Goal: Book appointment/travel/reservation

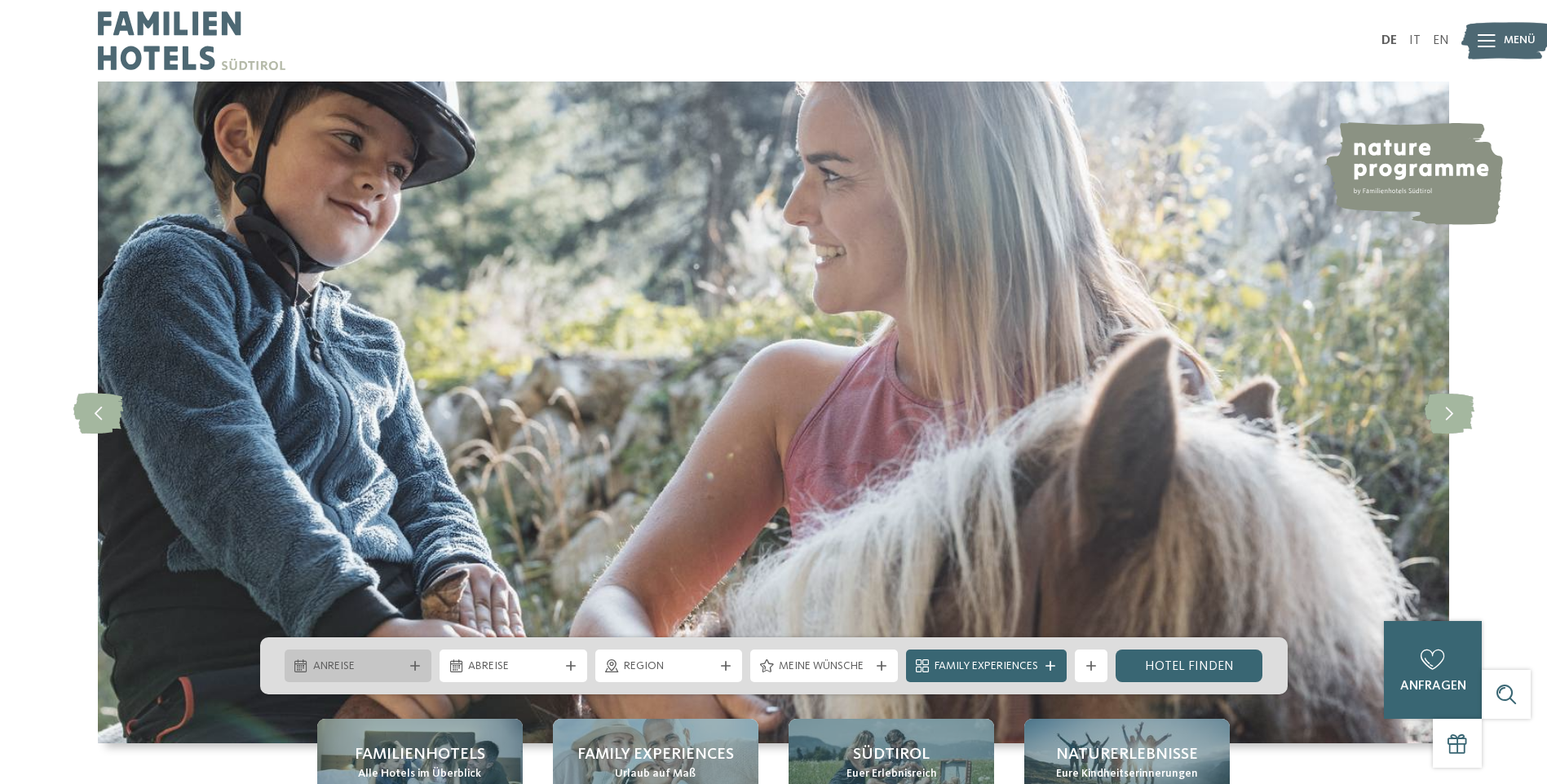
click at [387, 669] on span "Anreise" at bounding box center [358, 667] width 90 height 16
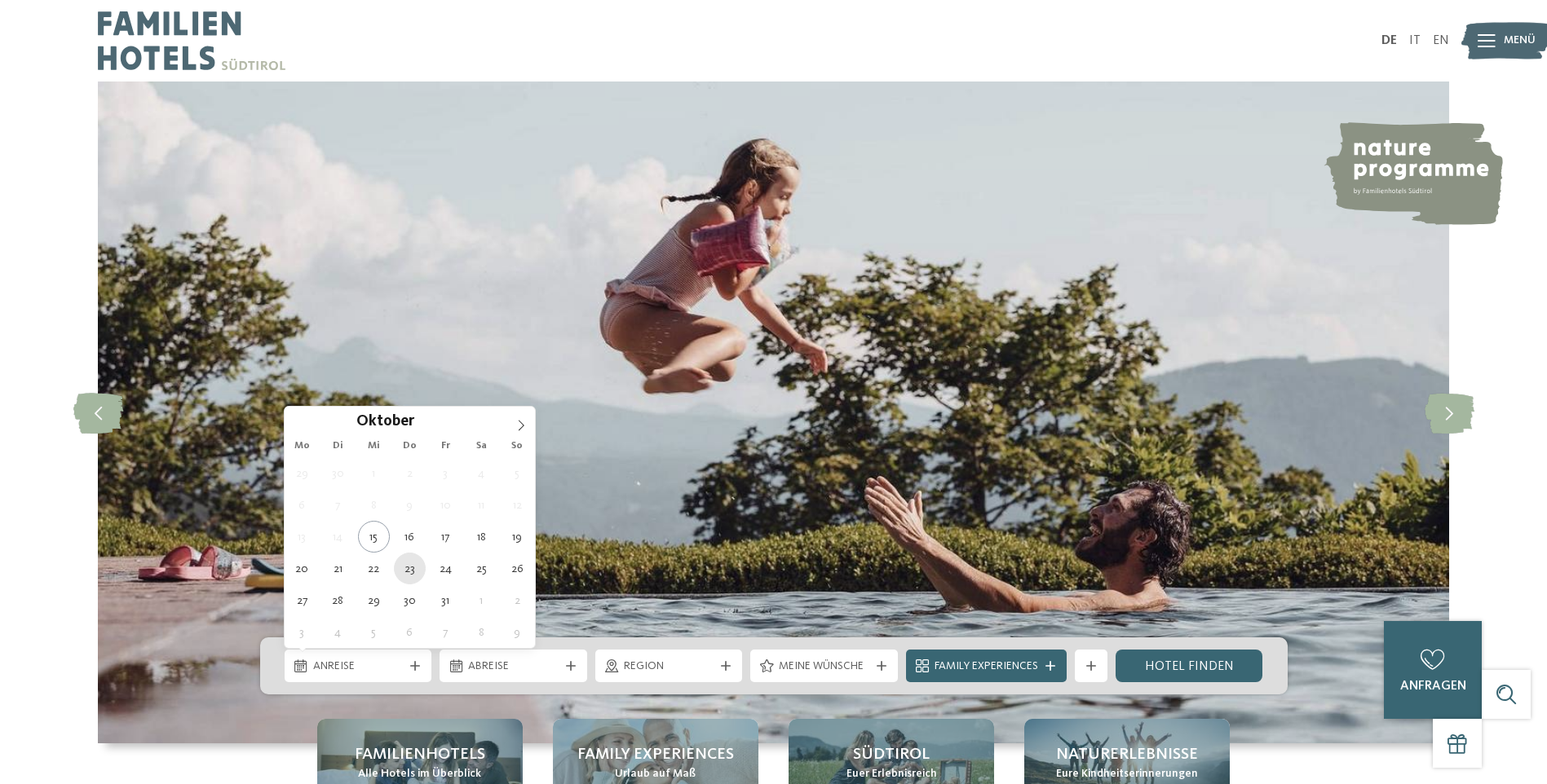
type div "[DATE]"
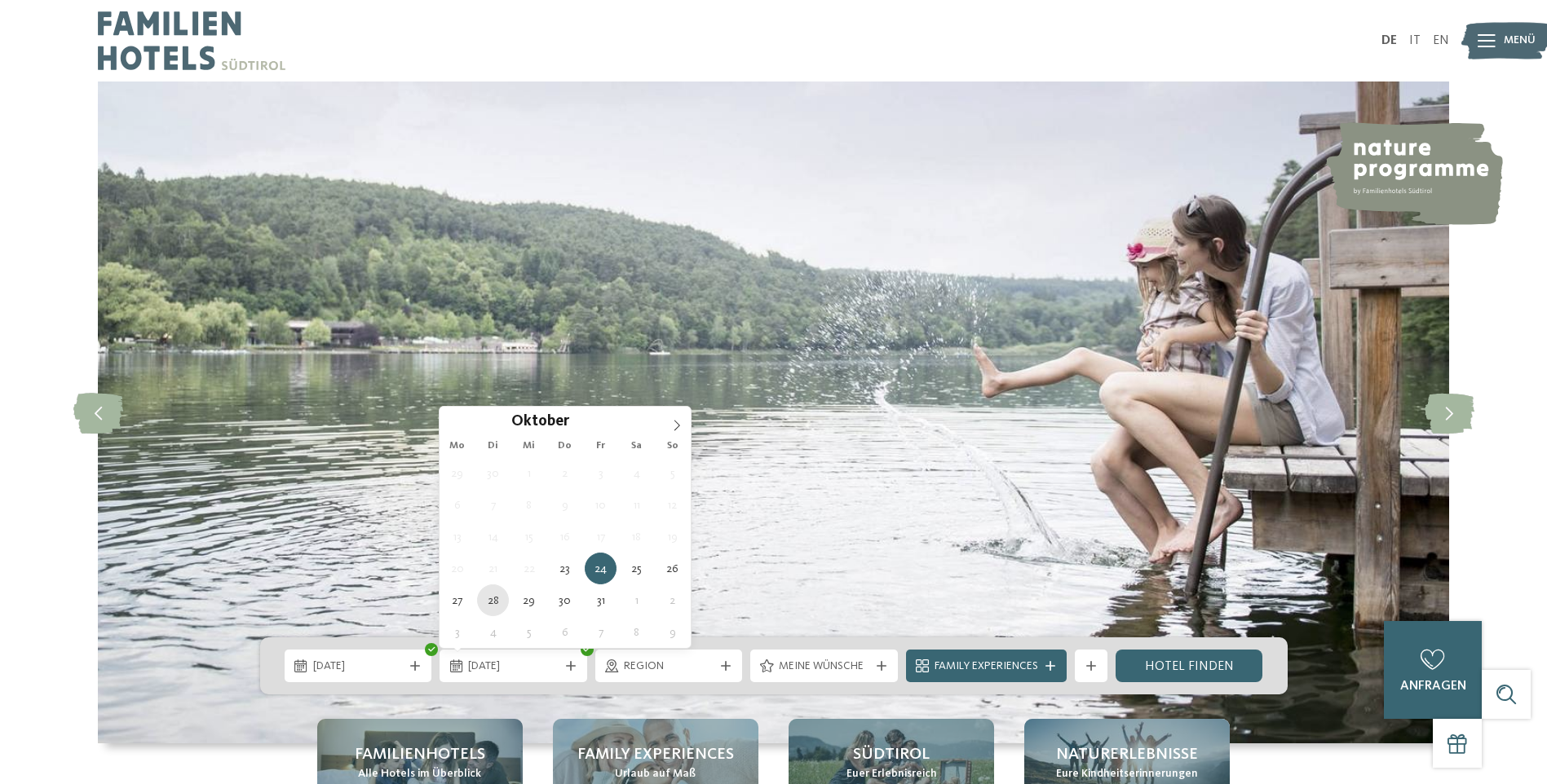
type div "[DATE]"
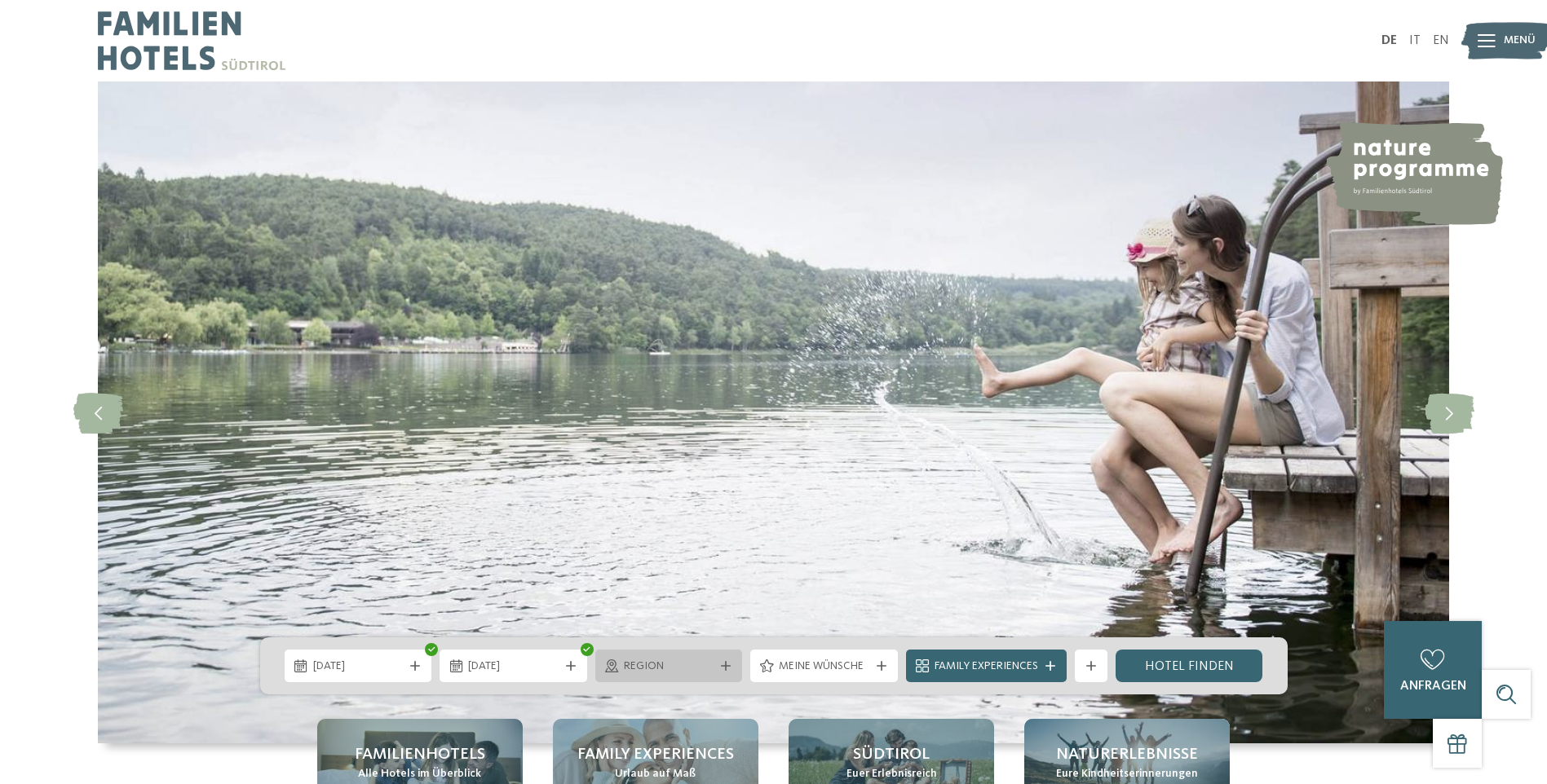
click at [635, 662] on span "Region" at bounding box center [669, 667] width 90 height 16
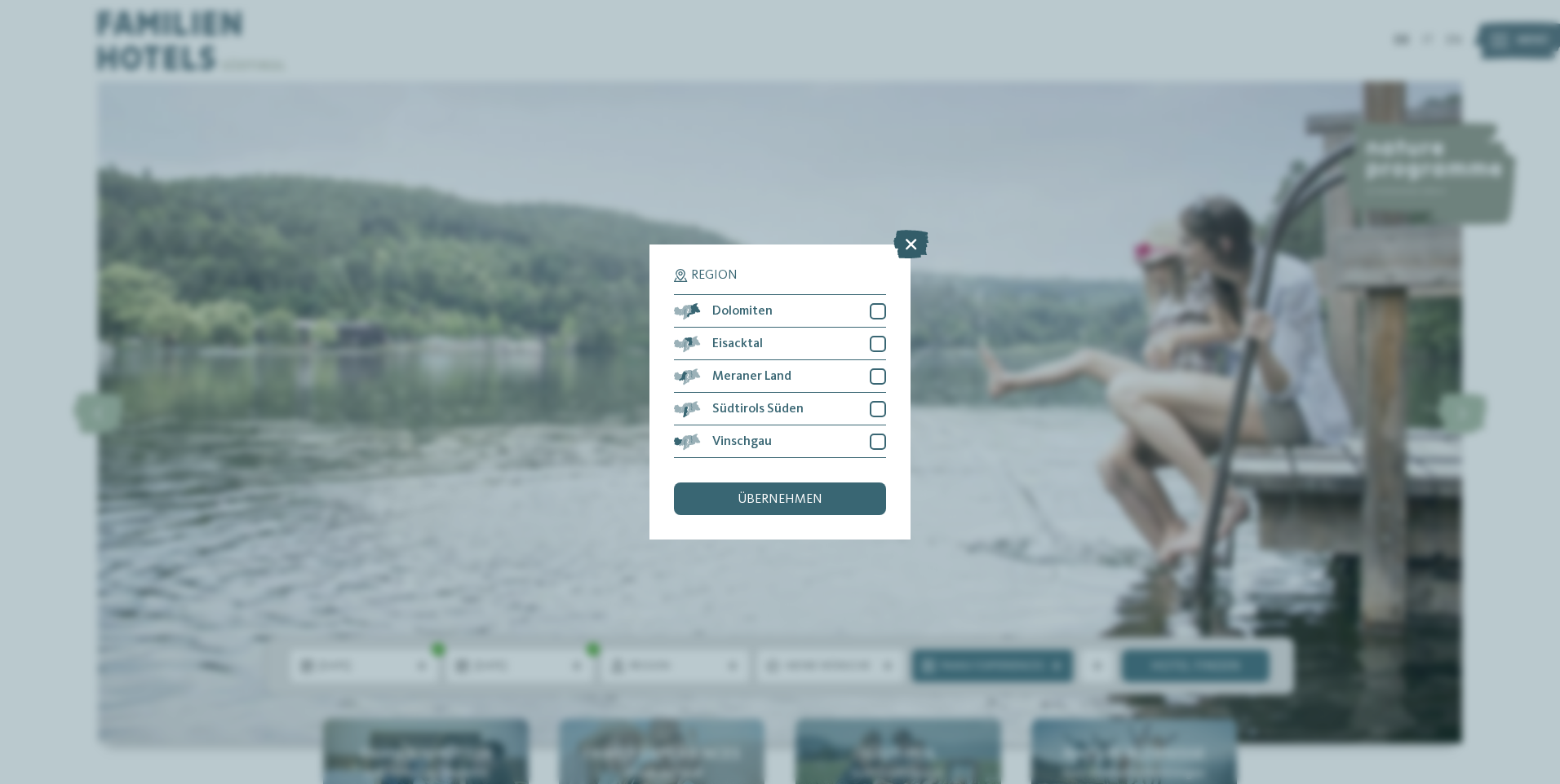
click at [920, 239] on icon at bounding box center [910, 244] width 35 height 28
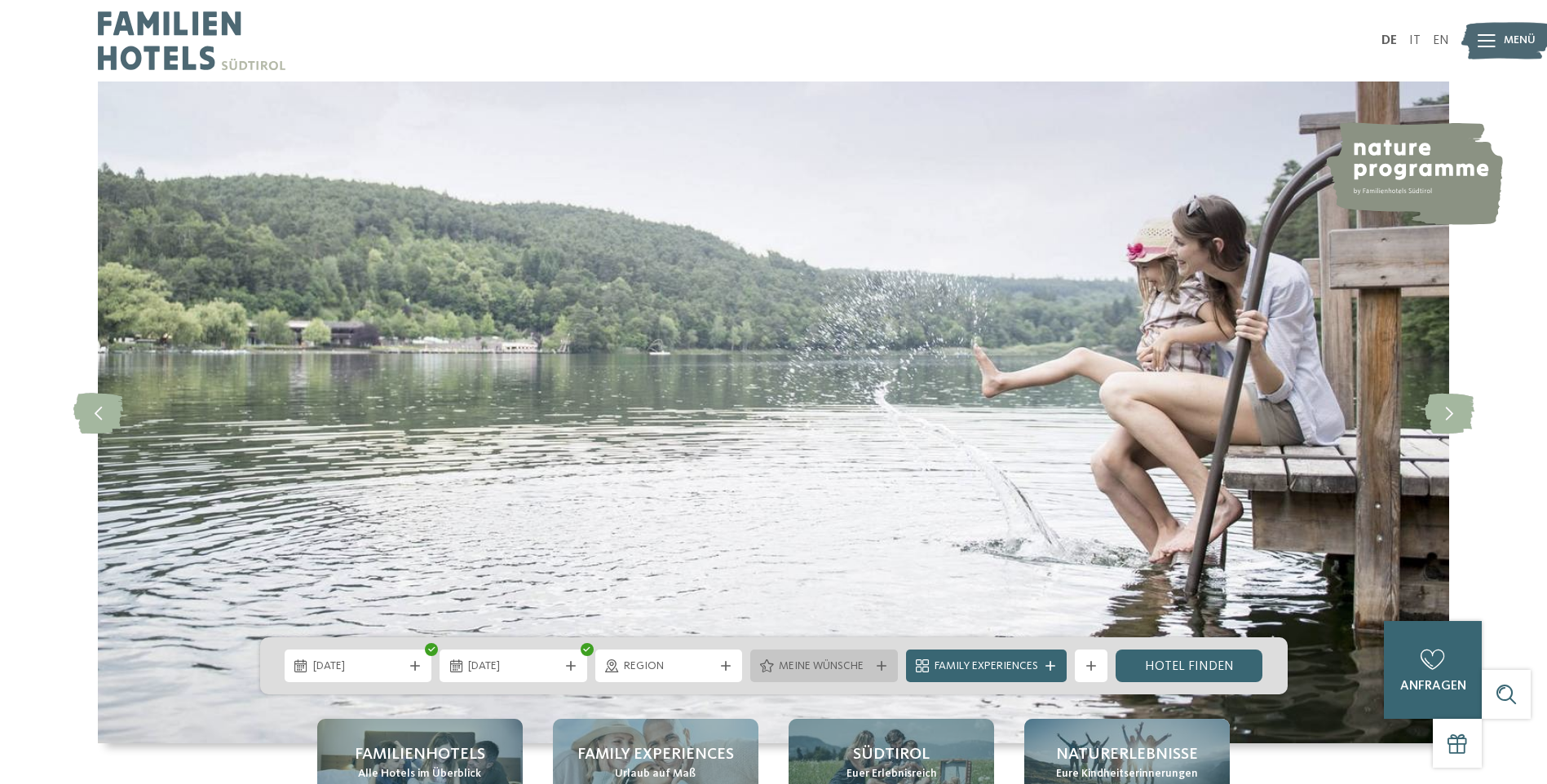
click at [883, 667] on icon at bounding box center [881, 666] width 9 height 9
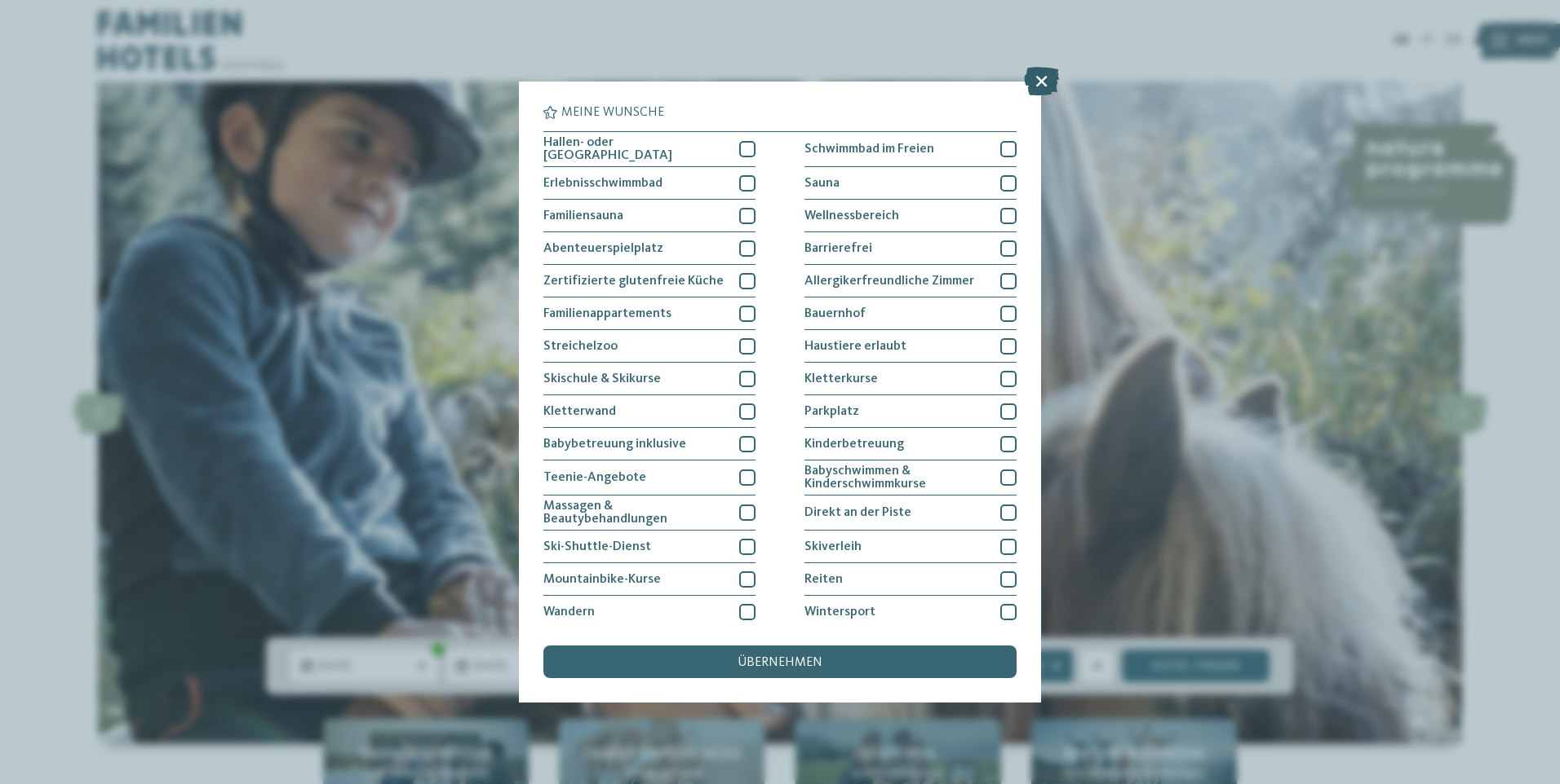
click at [1045, 80] on icon at bounding box center [1041, 81] width 35 height 28
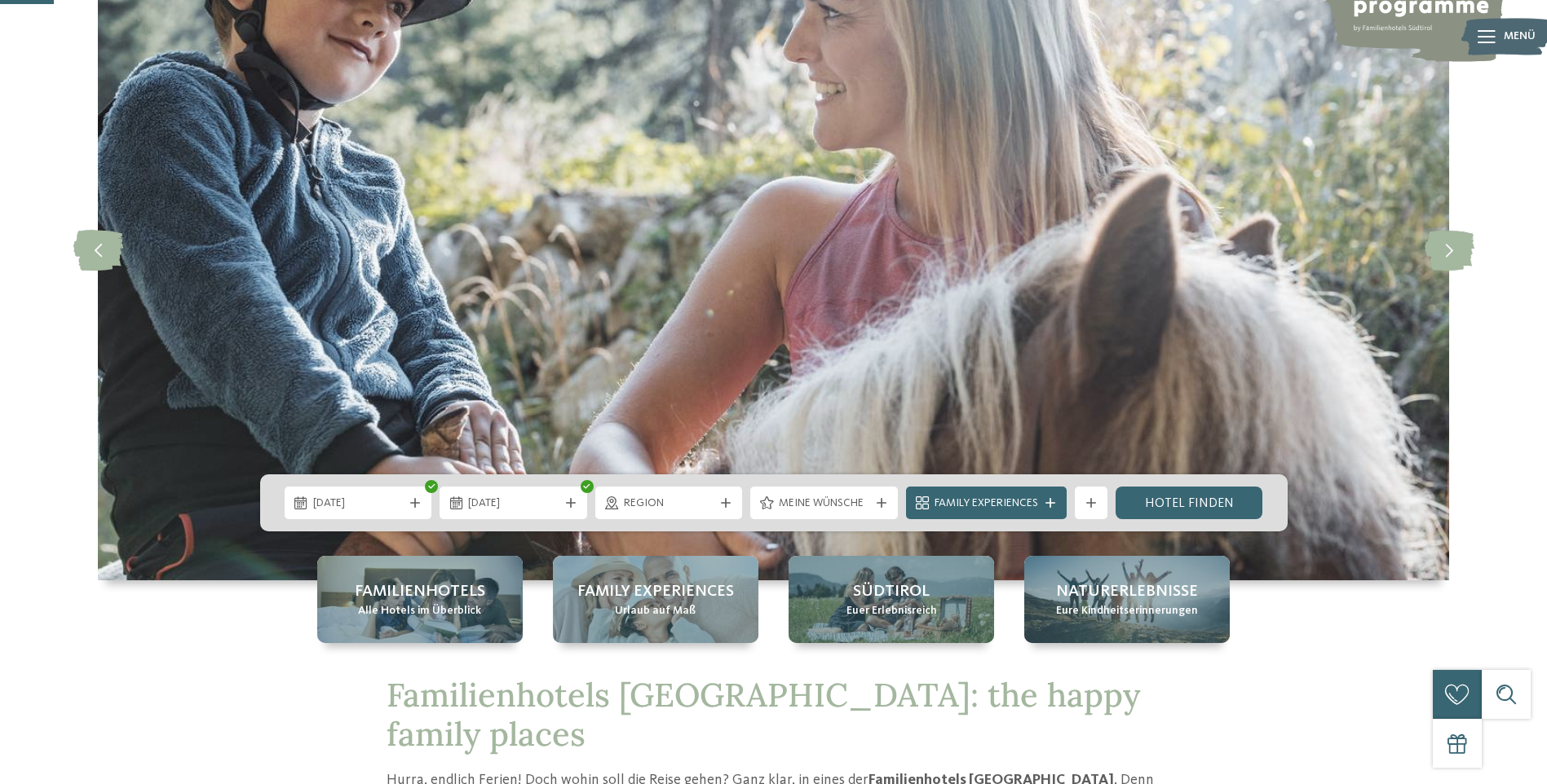
scroll to position [245, 0]
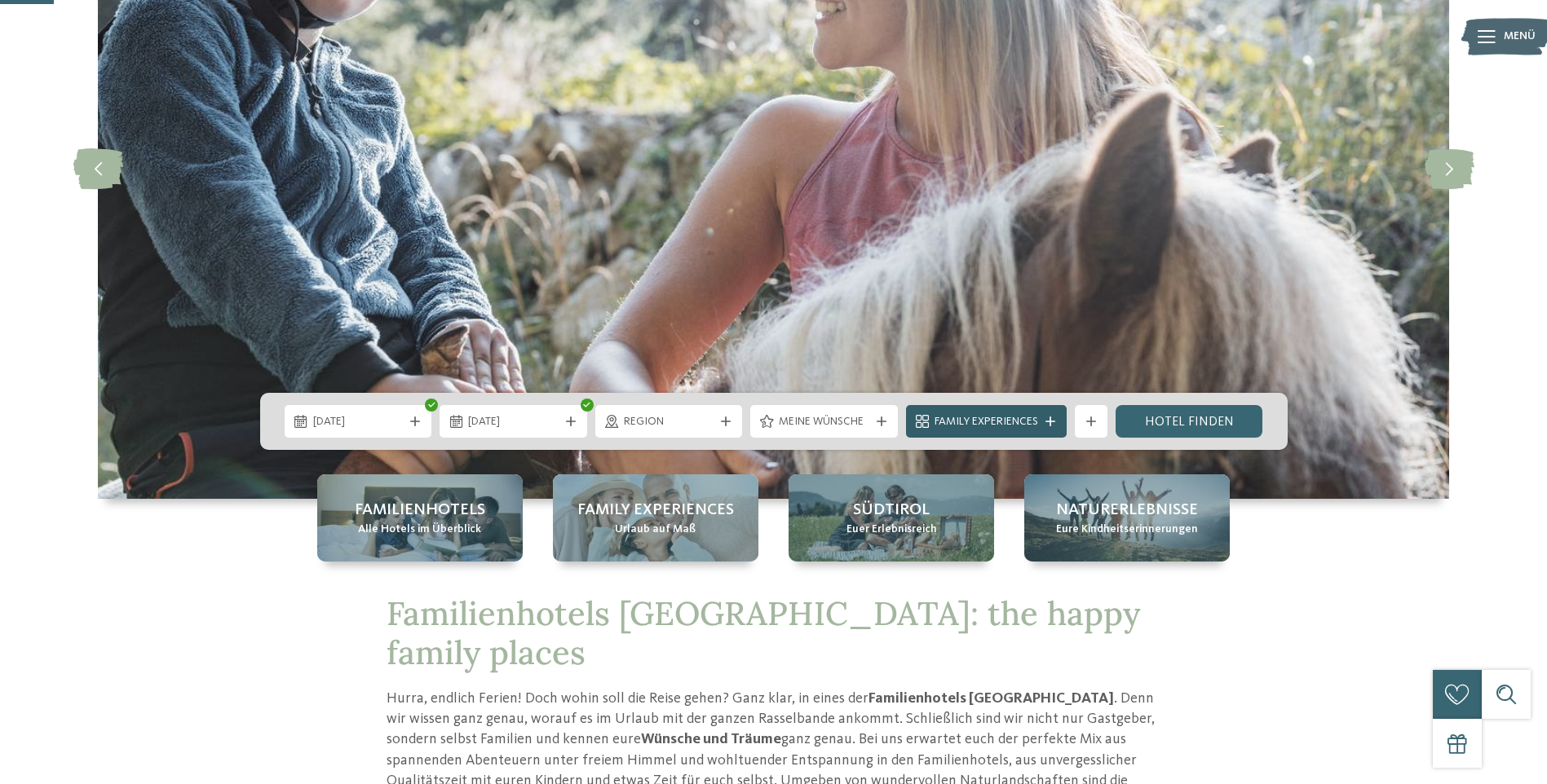
click at [995, 420] on span "Family Experiences" at bounding box center [987, 422] width 103 height 16
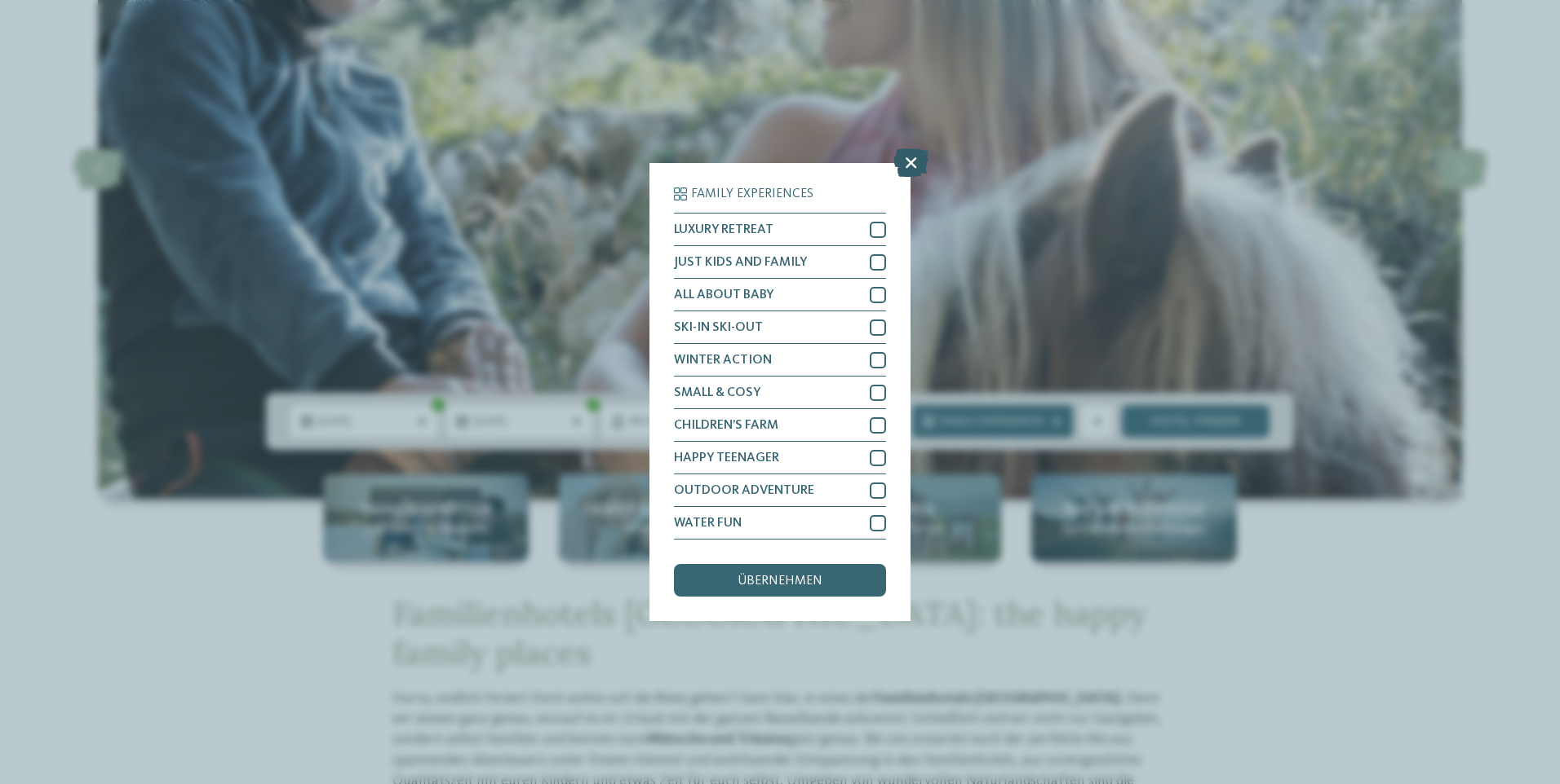
click at [906, 160] on icon at bounding box center [910, 162] width 35 height 28
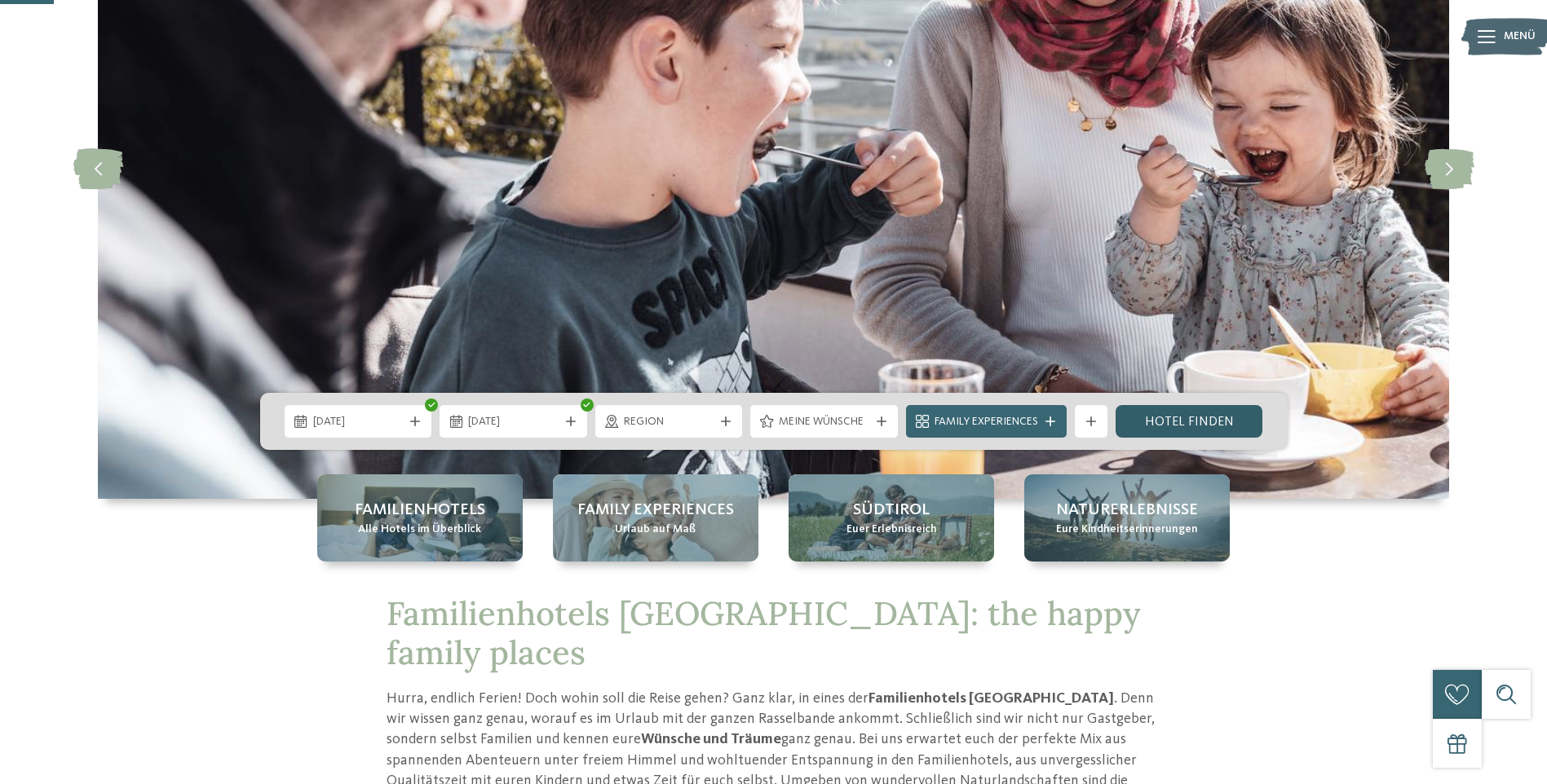
click at [1193, 417] on link "Hotel finden" at bounding box center [1189, 421] width 147 height 33
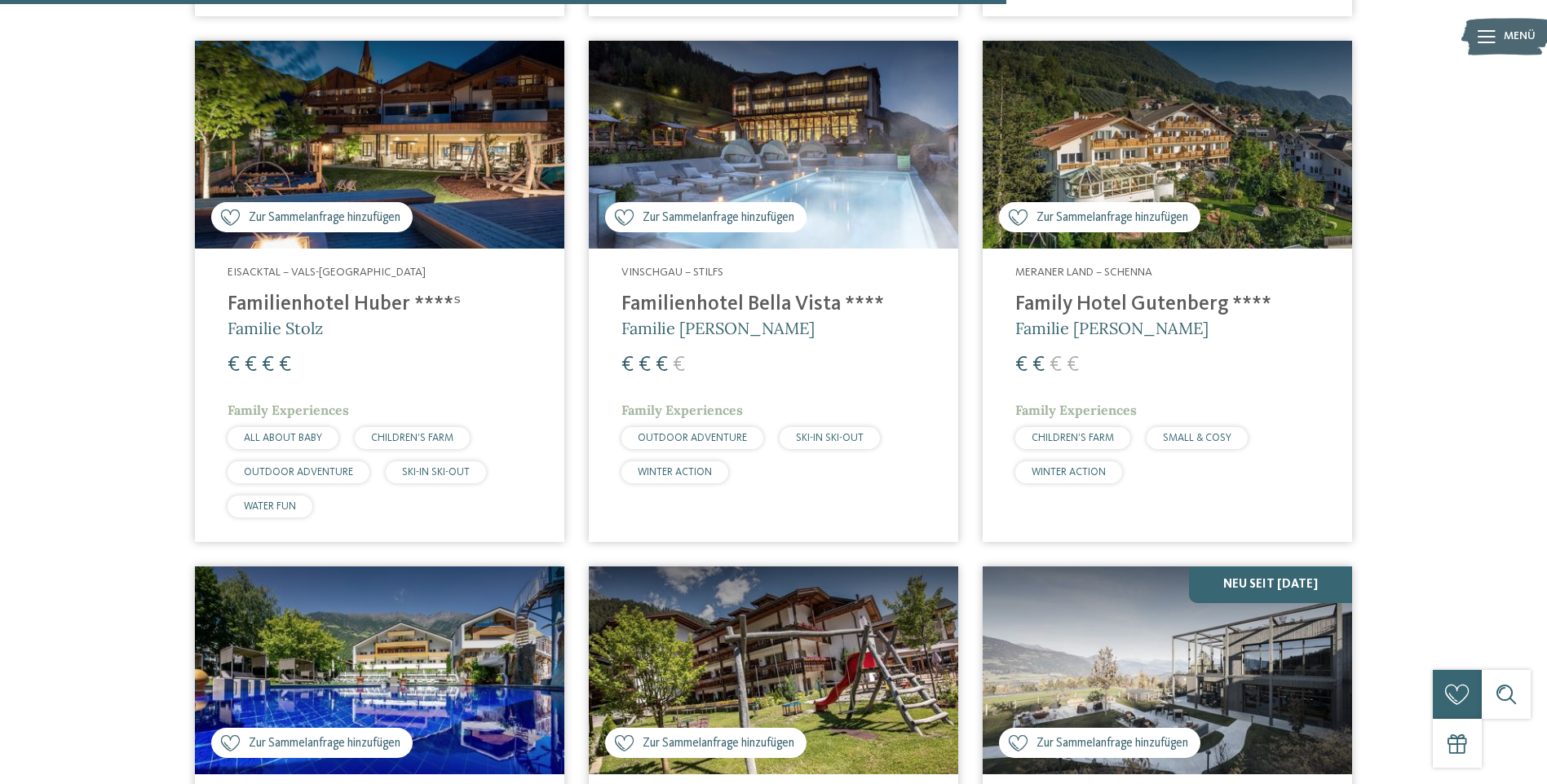
scroll to position [3032, 0]
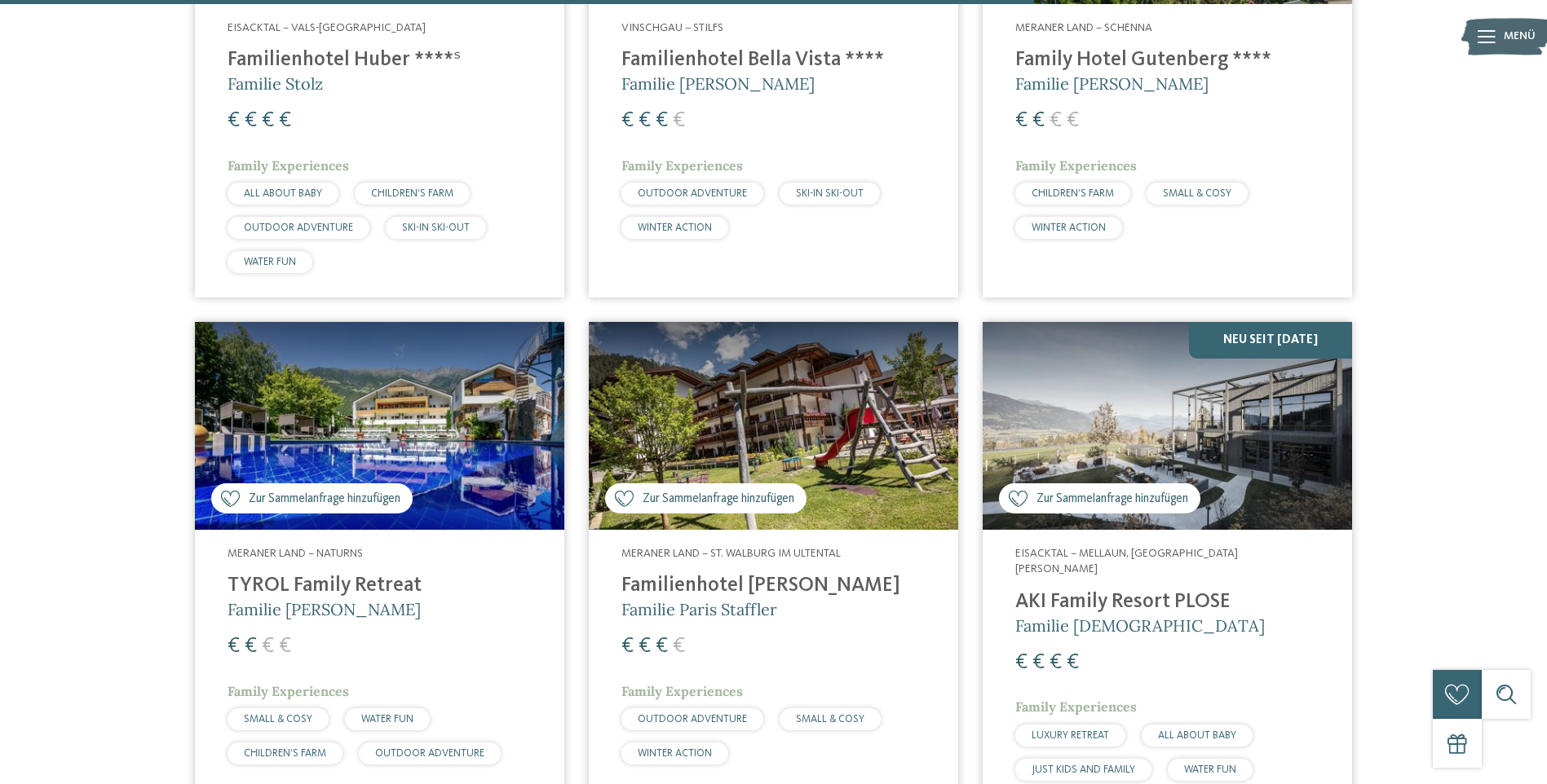
click at [813, 451] on img at bounding box center [773, 426] width 370 height 208
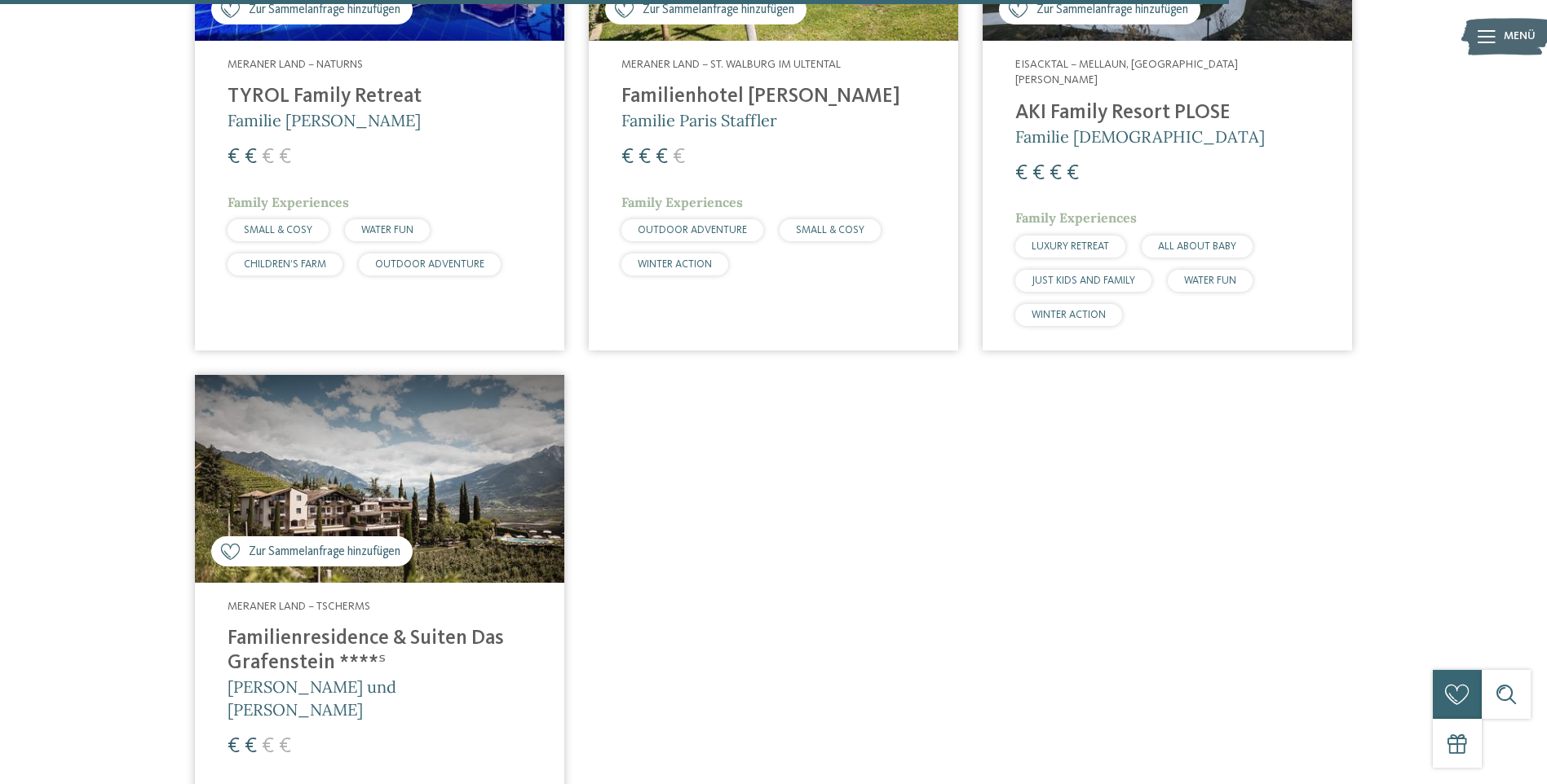
scroll to position [3684, 0]
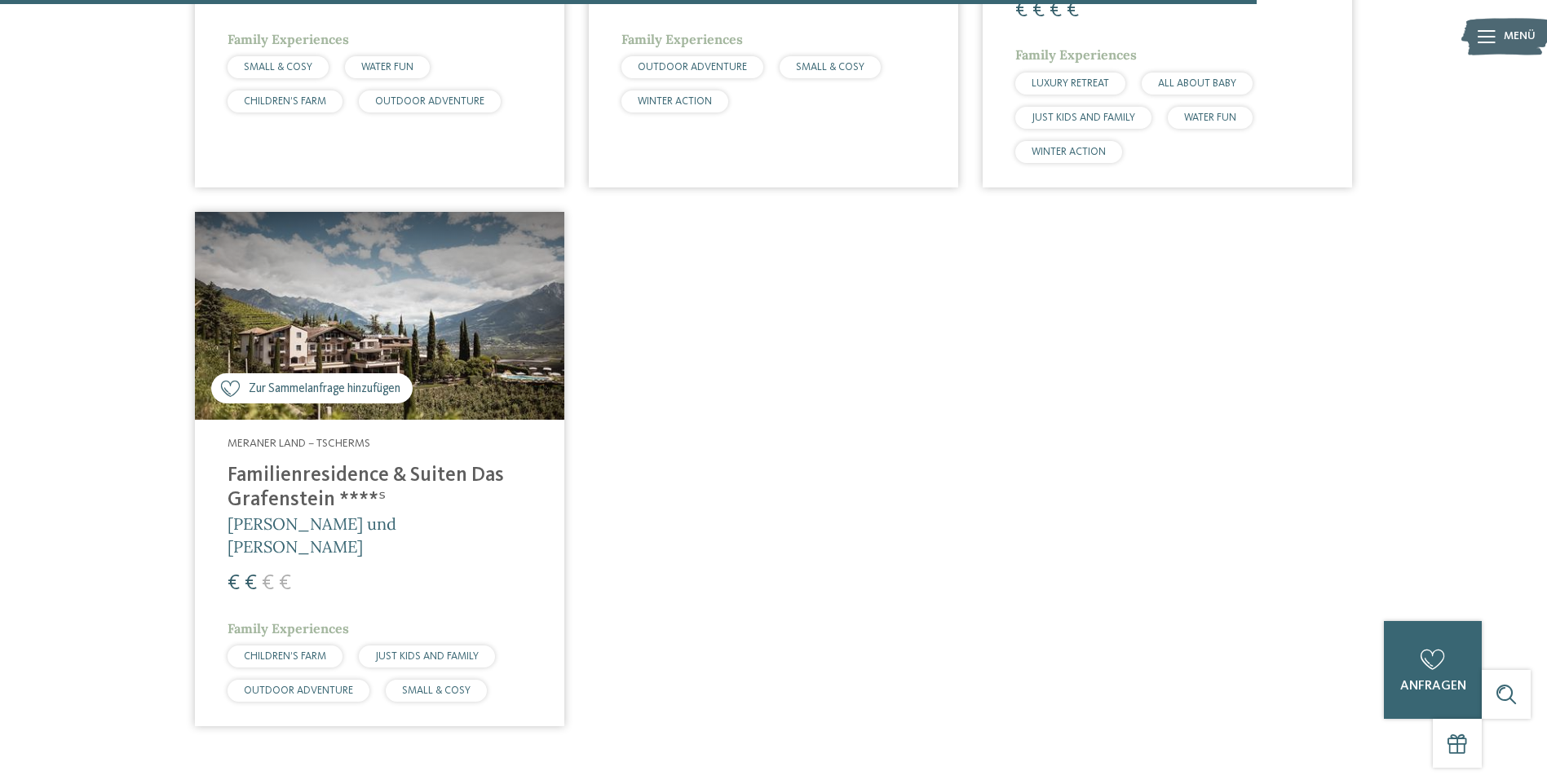
click at [444, 301] on img at bounding box center [379, 315] width 370 height 208
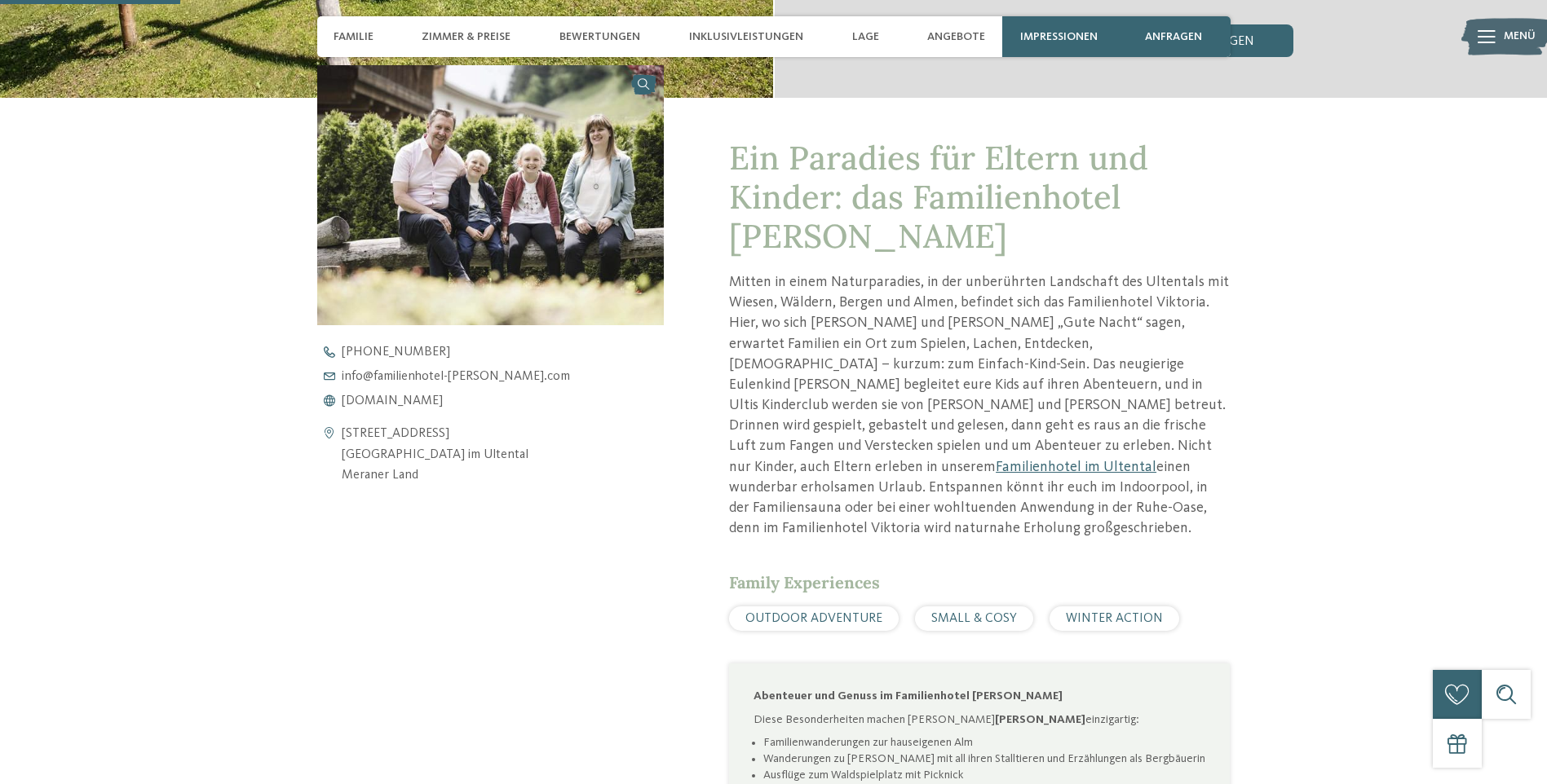
scroll to position [652, 0]
